Goal: Transaction & Acquisition: Purchase product/service

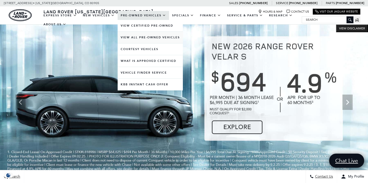
click at [138, 42] on link "View All Pre-Owned Vehicles" at bounding box center [150, 38] width 65 height 12
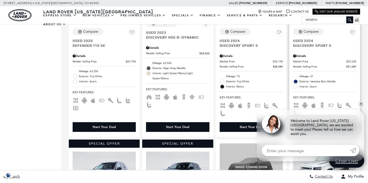
scroll to position [372, 0]
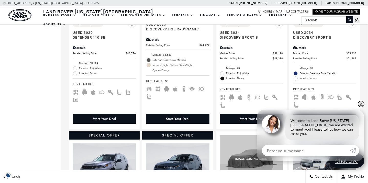
click at [362, 105] on link "✕" at bounding box center [361, 104] width 6 height 6
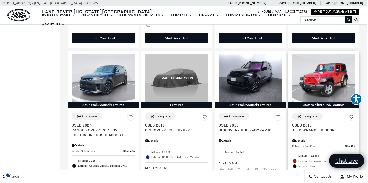
scroll to position [639, 1]
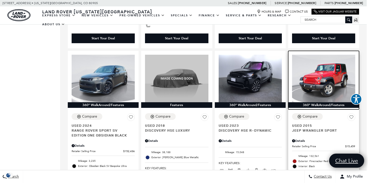
click at [330, 72] on img at bounding box center [323, 78] width 63 height 47
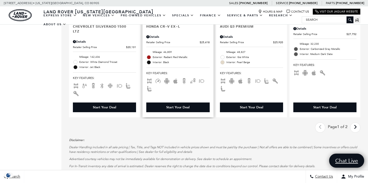
scroll to position [940, 0]
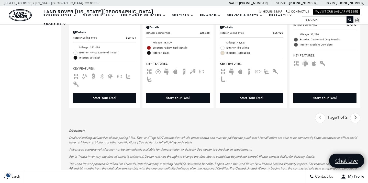
click at [354, 114] on icon "next page" at bounding box center [355, 118] width 3 height 8
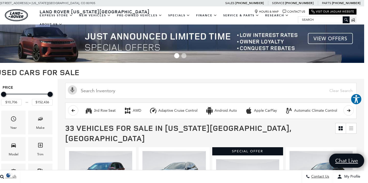
scroll to position [1, 4]
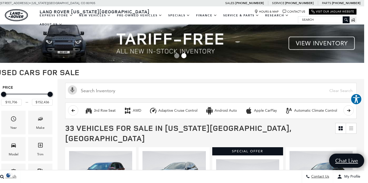
click at [178, 57] on span "Go to slide 1" at bounding box center [176, 55] width 5 height 5
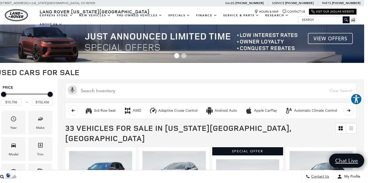
click at [318, 38] on img at bounding box center [180, 43] width 368 height 39
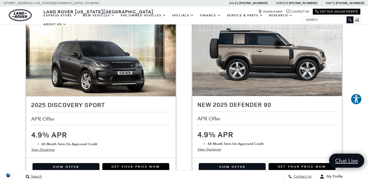
scroll to position [340, 0]
